Goal: Understand process/instructions

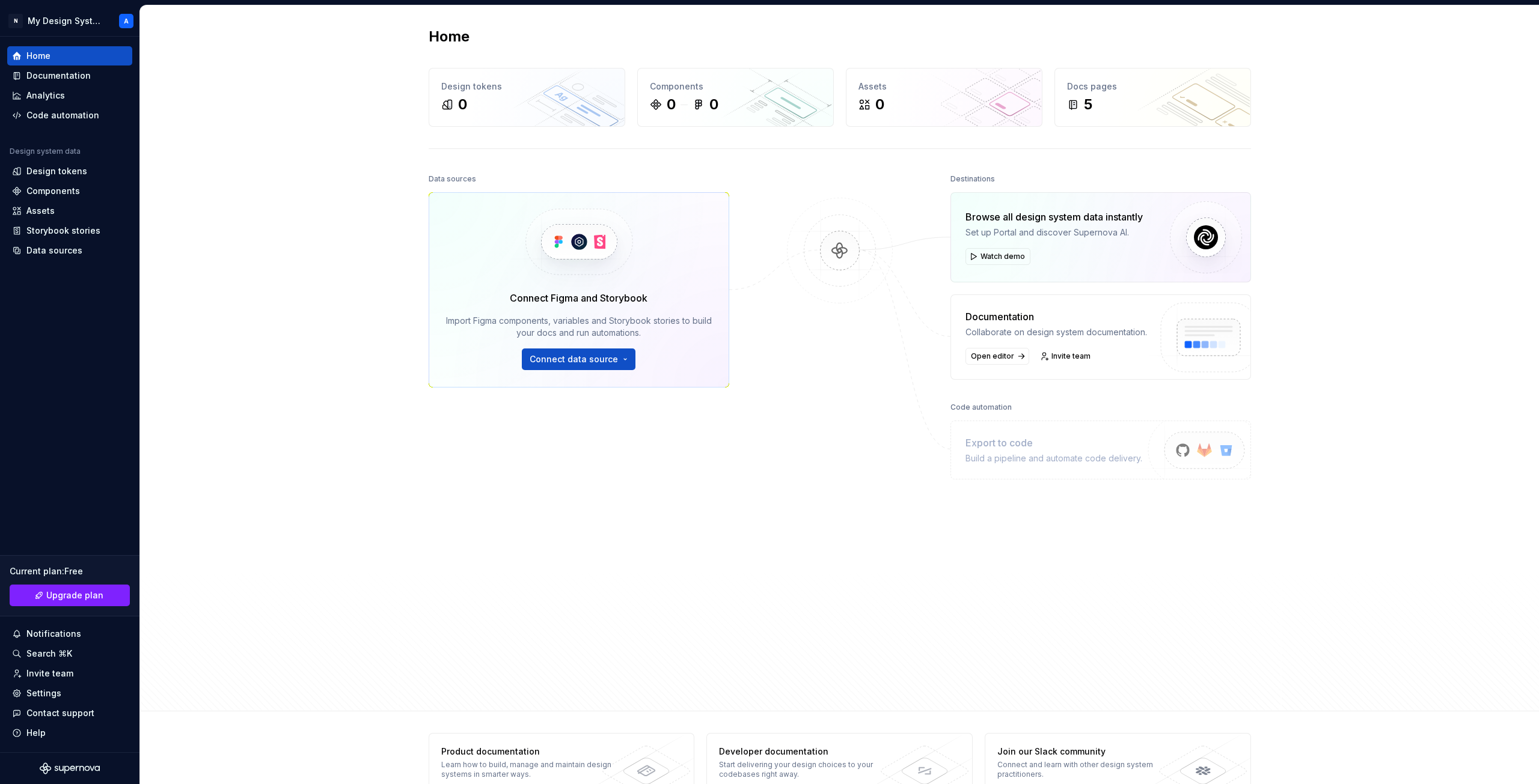
click at [1075, 223] on div "Browse all design system data instantly Set up Portal and discover Supernova AI." at bounding box center [1053, 223] width 177 height 29
click at [973, 410] on div "Code automation" at bounding box center [981, 407] width 61 height 16
click at [990, 449] on div "Export to code Build a pipeline and automate code delivery." at bounding box center [1053, 449] width 177 height 29
click at [592, 357] on span "Connect data source" at bounding box center [574, 359] width 88 height 12
click at [785, 432] on div at bounding box center [840, 406] width 120 height 471
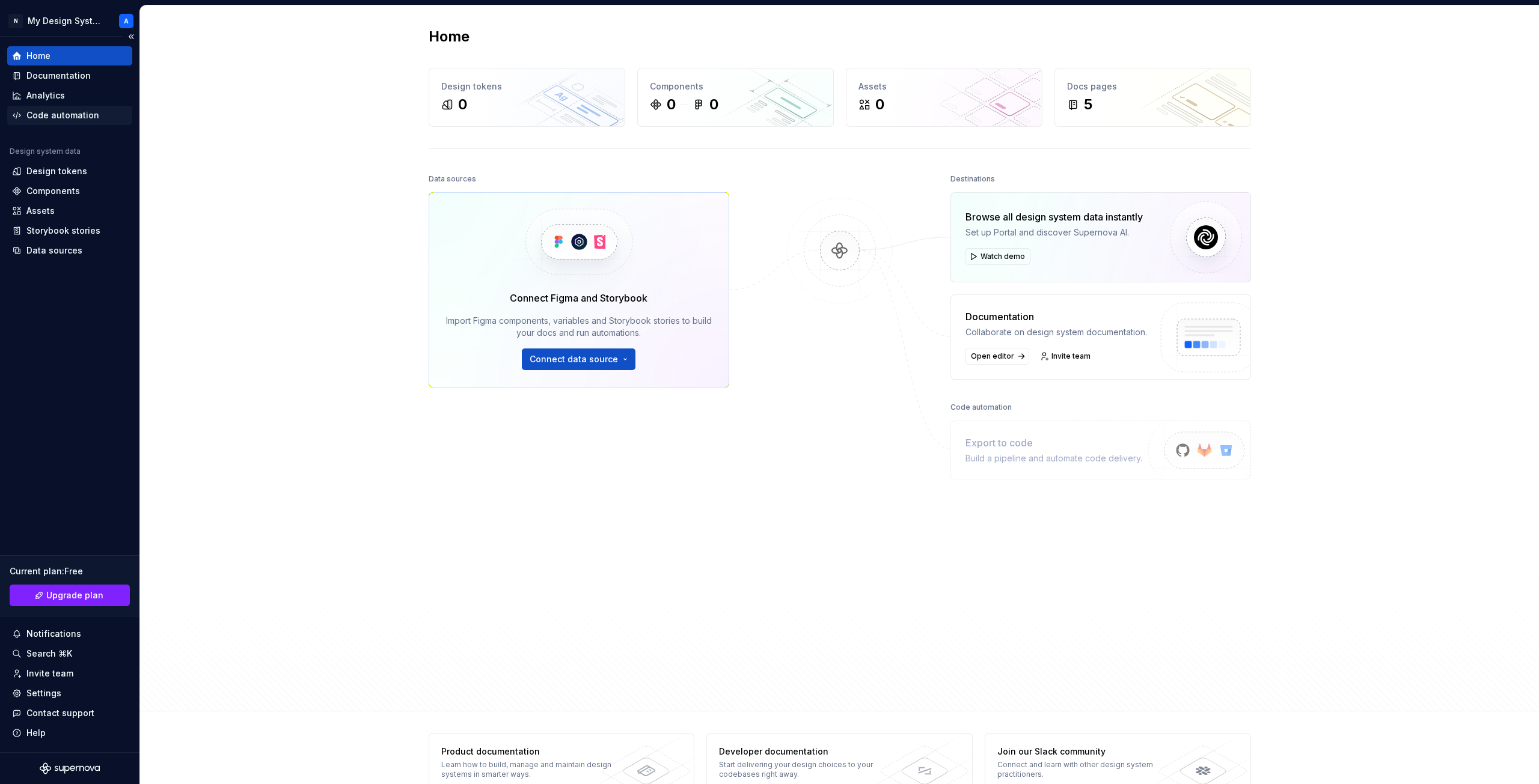
click at [65, 109] on div "Code automation" at bounding box center [63, 115] width 73 height 12
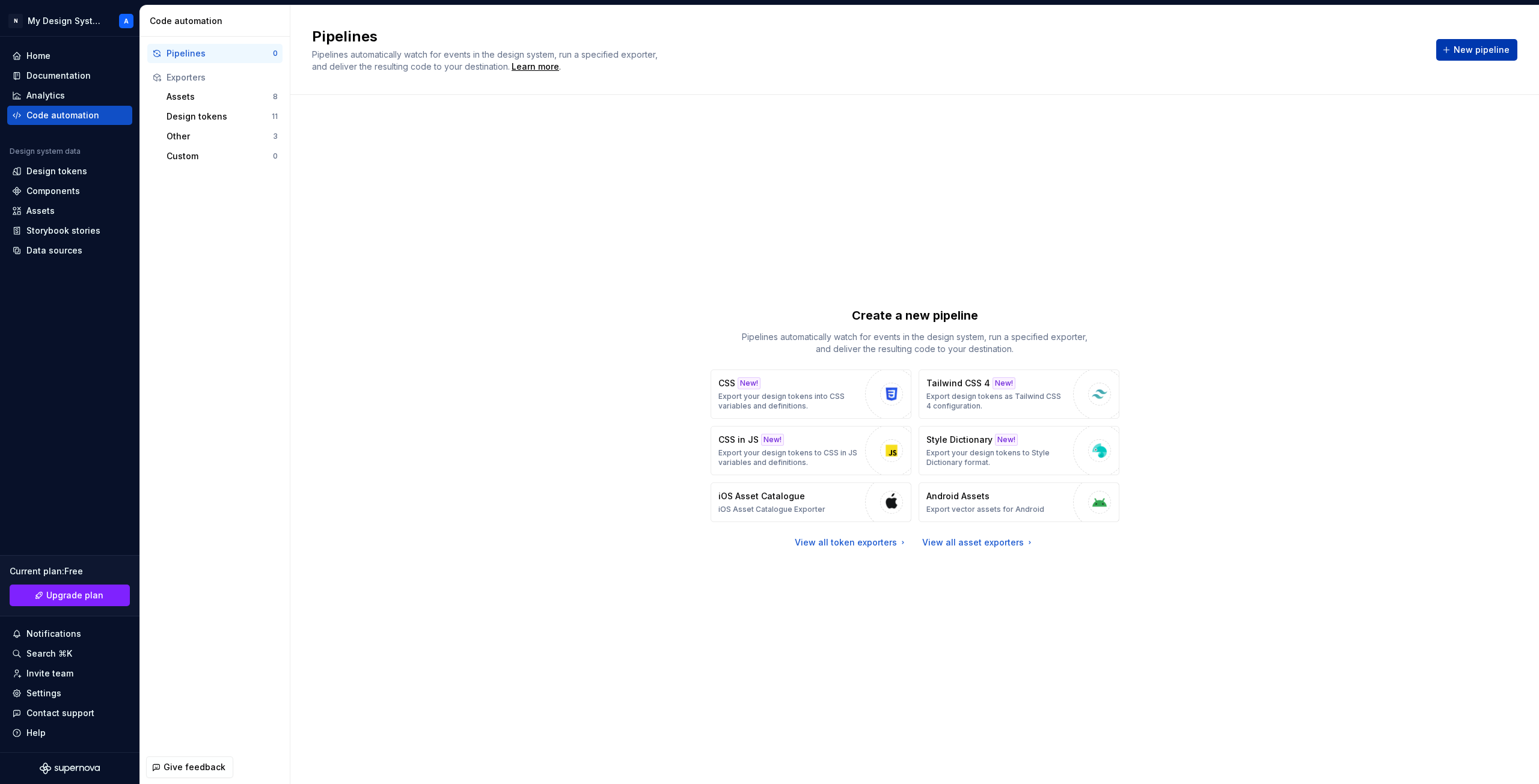
click at [1461, 48] on span "New pipeline" at bounding box center [1481, 50] width 56 height 12
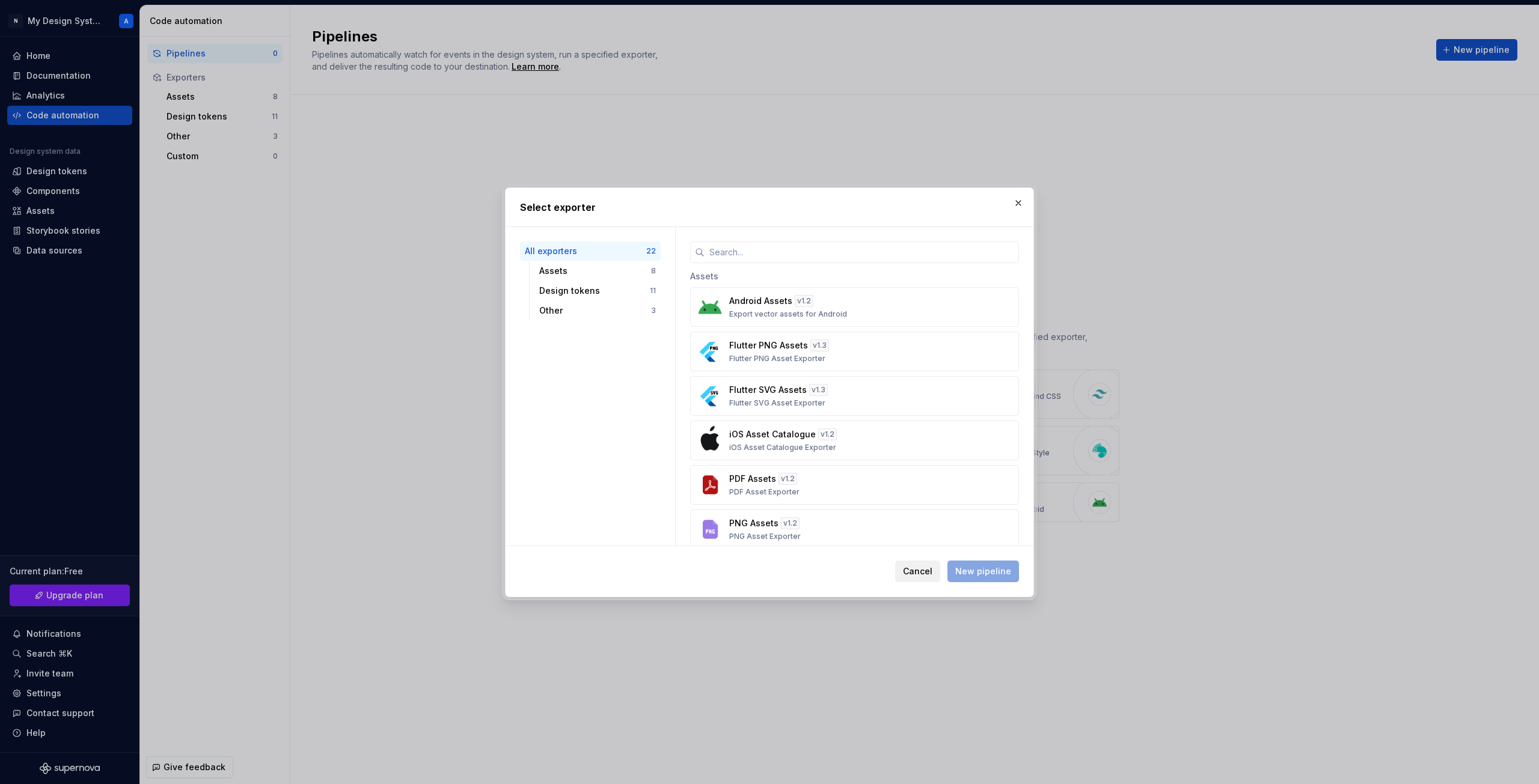
click at [930, 575] on span "Cancel" at bounding box center [918, 571] width 29 height 12
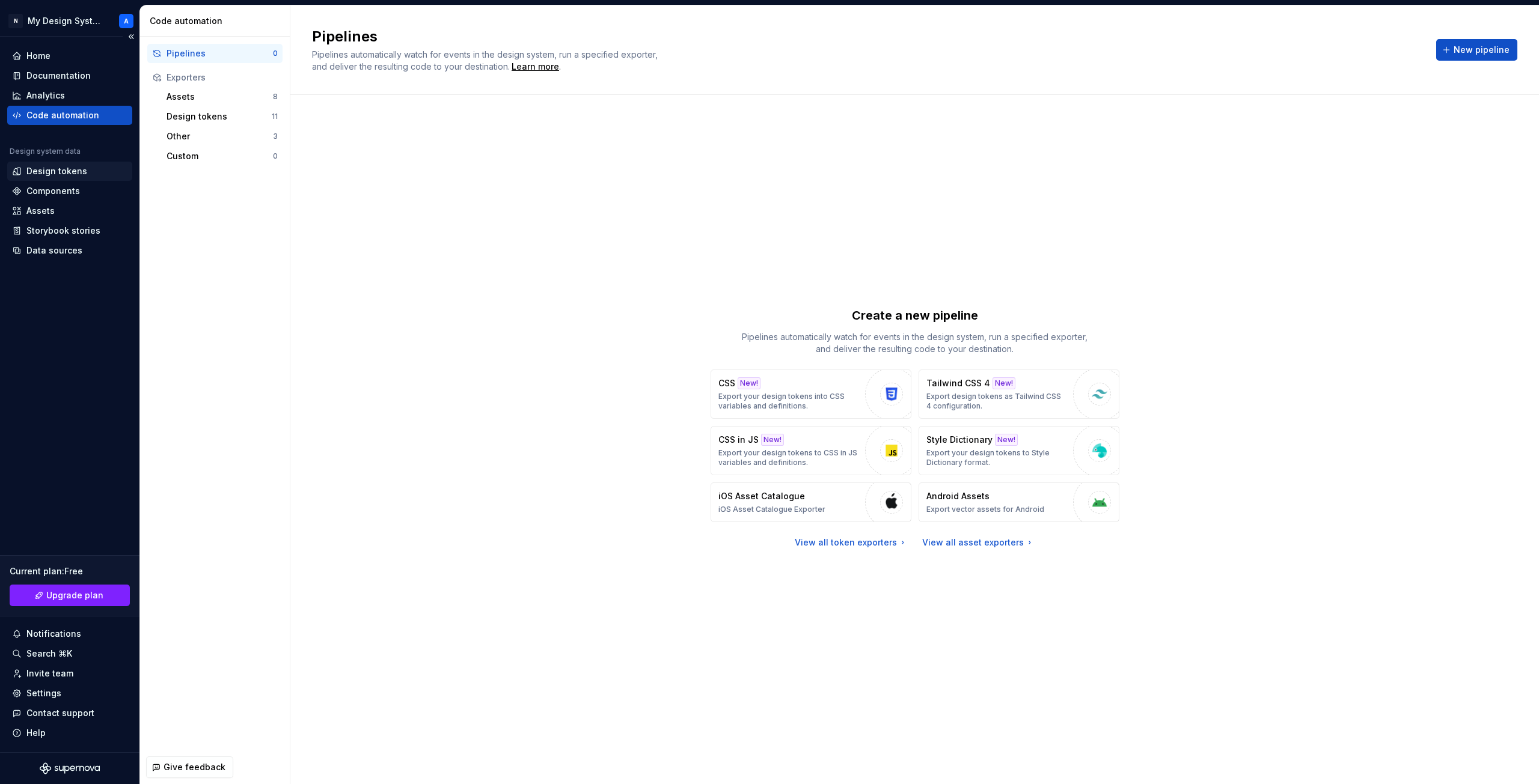
click at [44, 169] on div "Design tokens" at bounding box center [57, 171] width 61 height 12
